Goal: Transaction & Acquisition: Purchase product/service

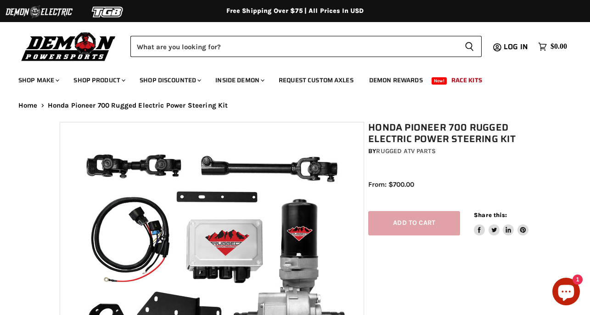
select select "******"
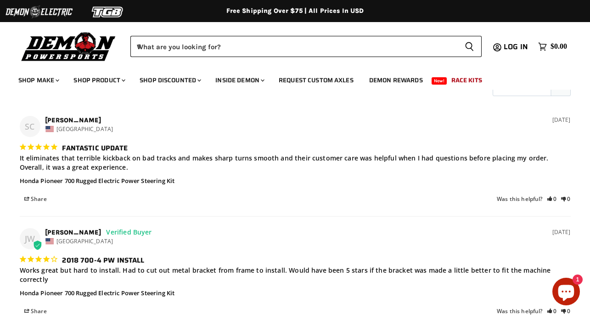
scroll to position [1286, 0]
